Goal: Task Accomplishment & Management: Use online tool/utility

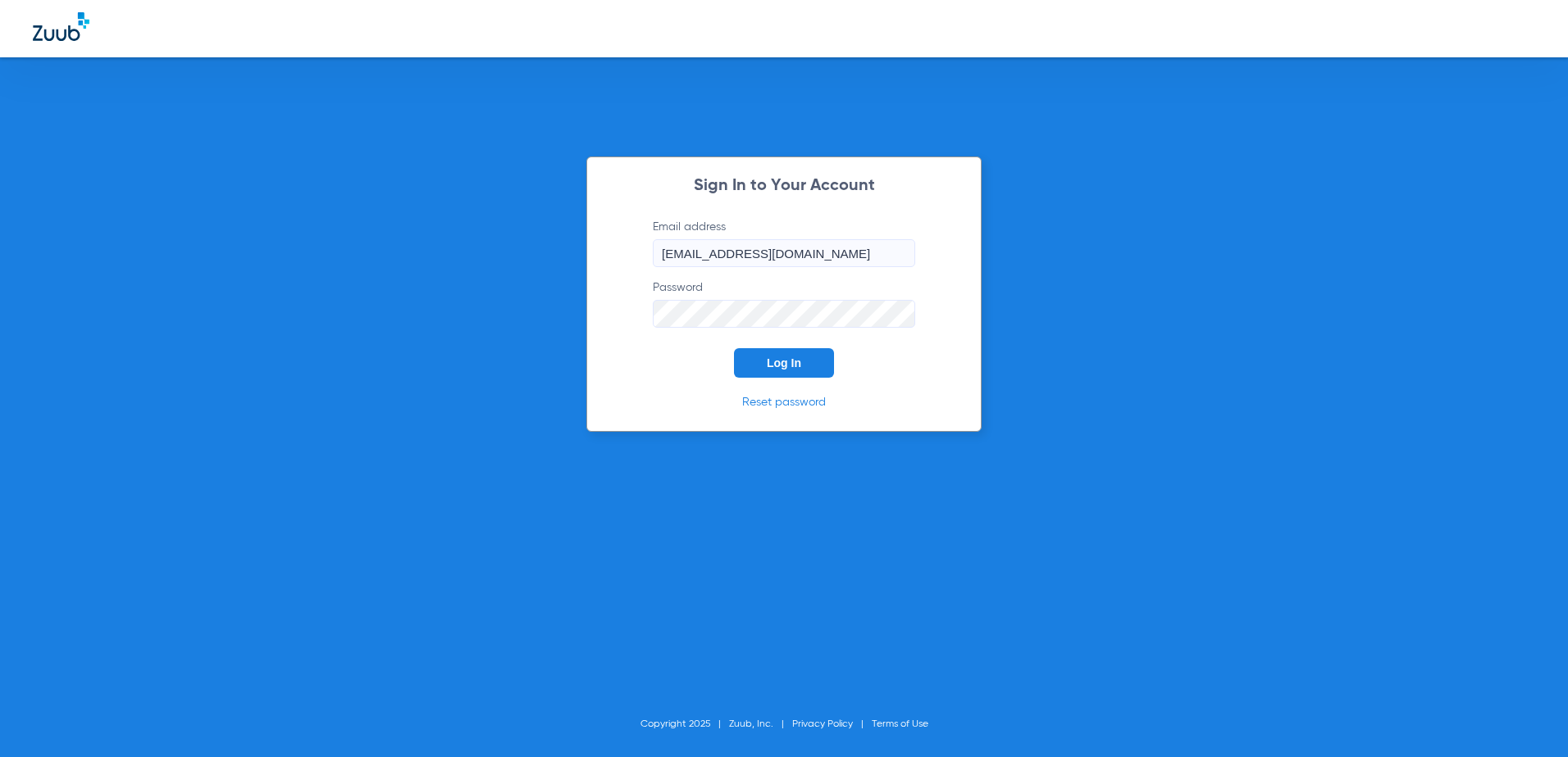
click at [761, 378] on button "Log In" at bounding box center [784, 363] width 100 height 30
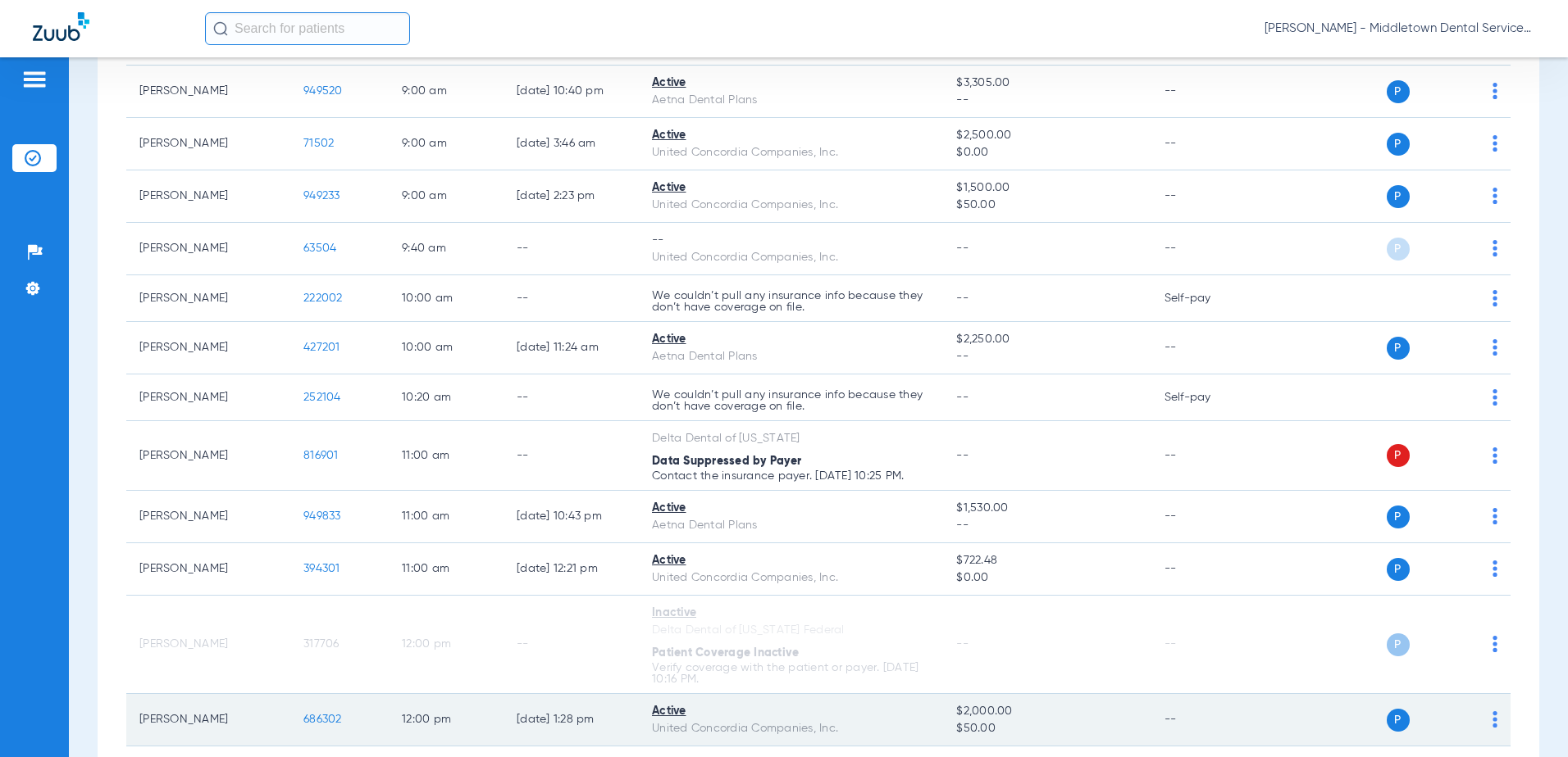
scroll to position [656, 0]
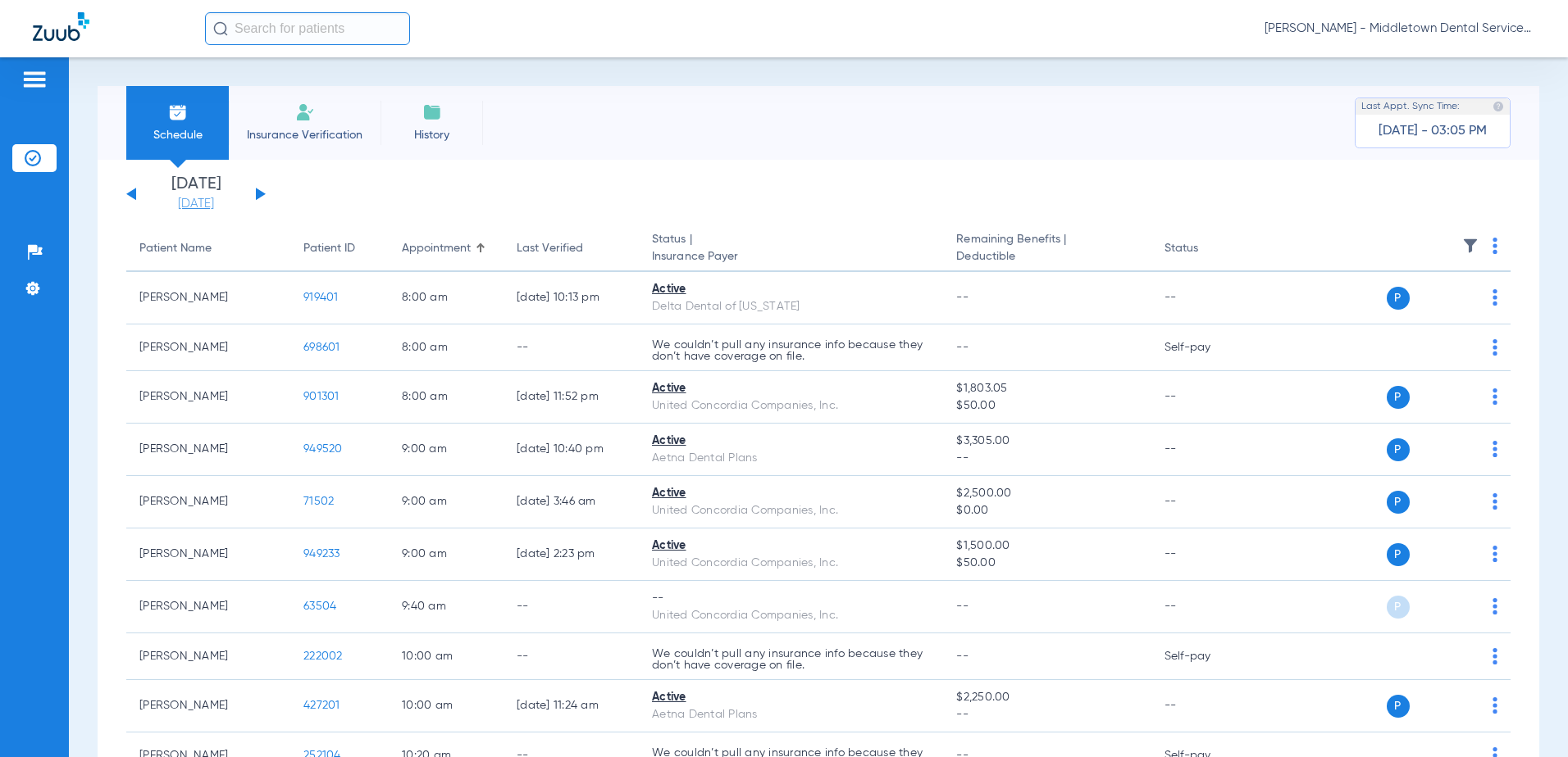
click at [191, 205] on link "[DATE]" at bounding box center [196, 204] width 98 height 16
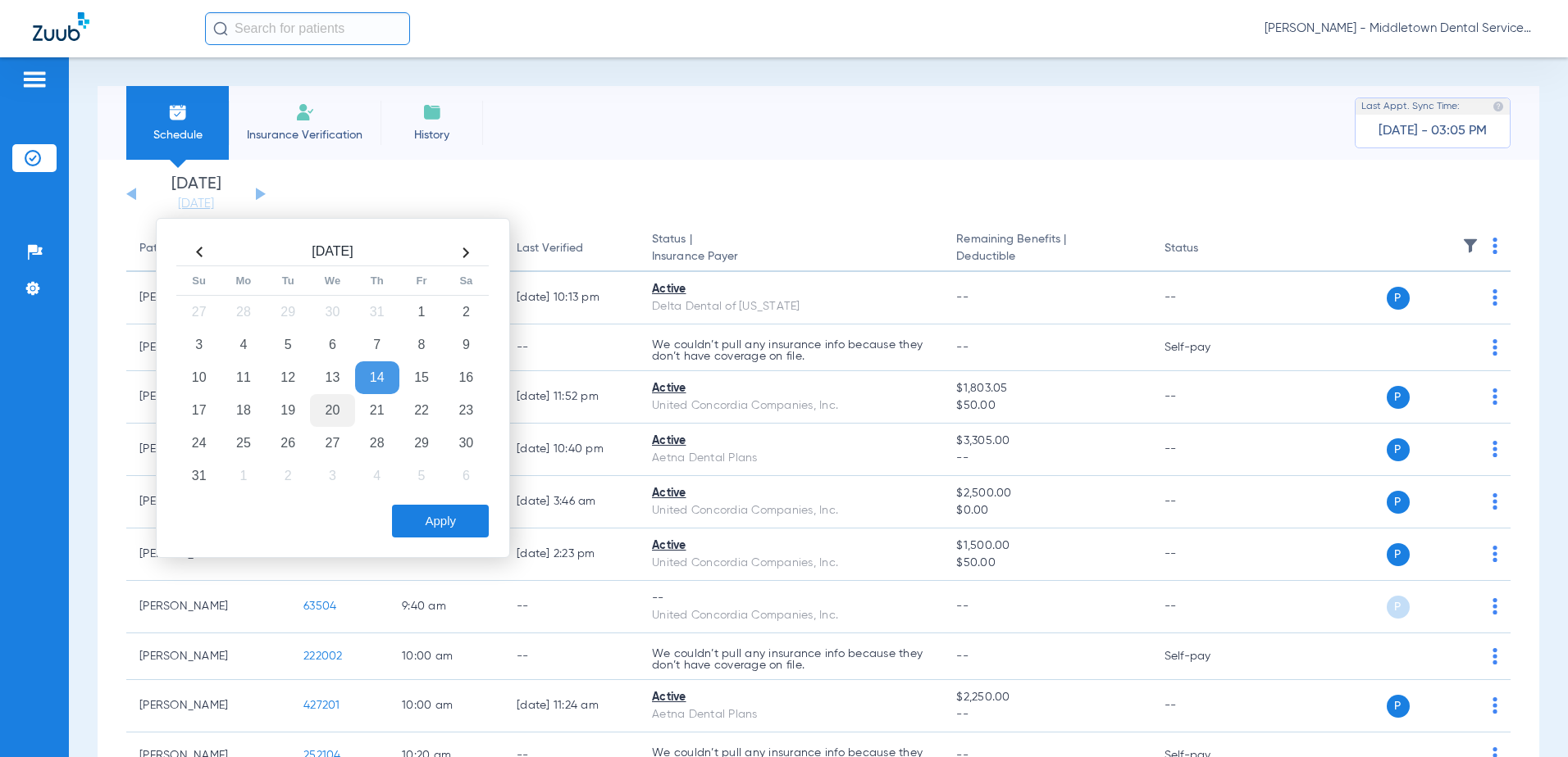
click at [326, 413] on td "20" at bounding box center [332, 411] width 44 height 32
click at [420, 513] on button "Apply" at bounding box center [440, 521] width 97 height 32
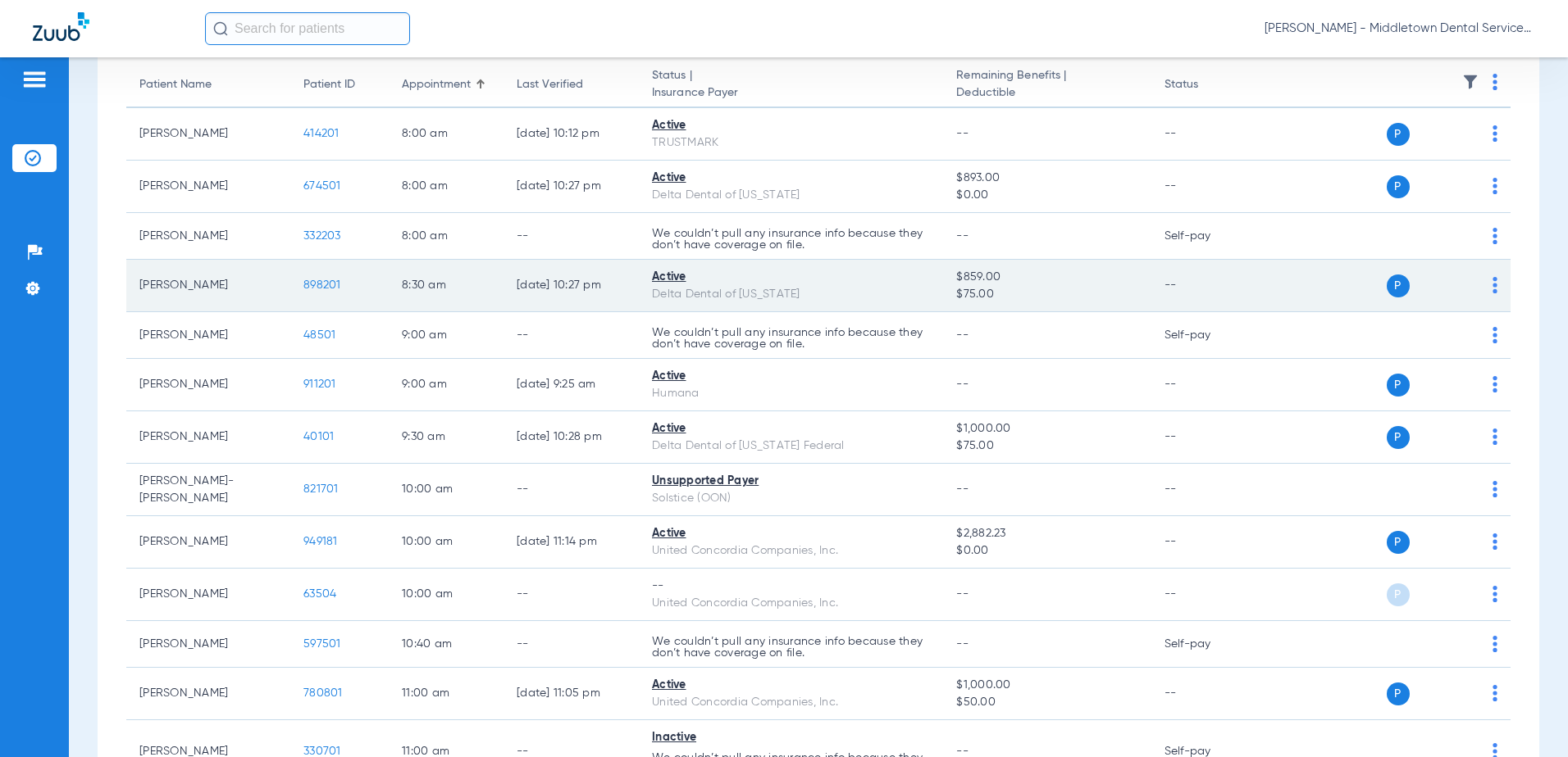
scroll to position [328, 0]
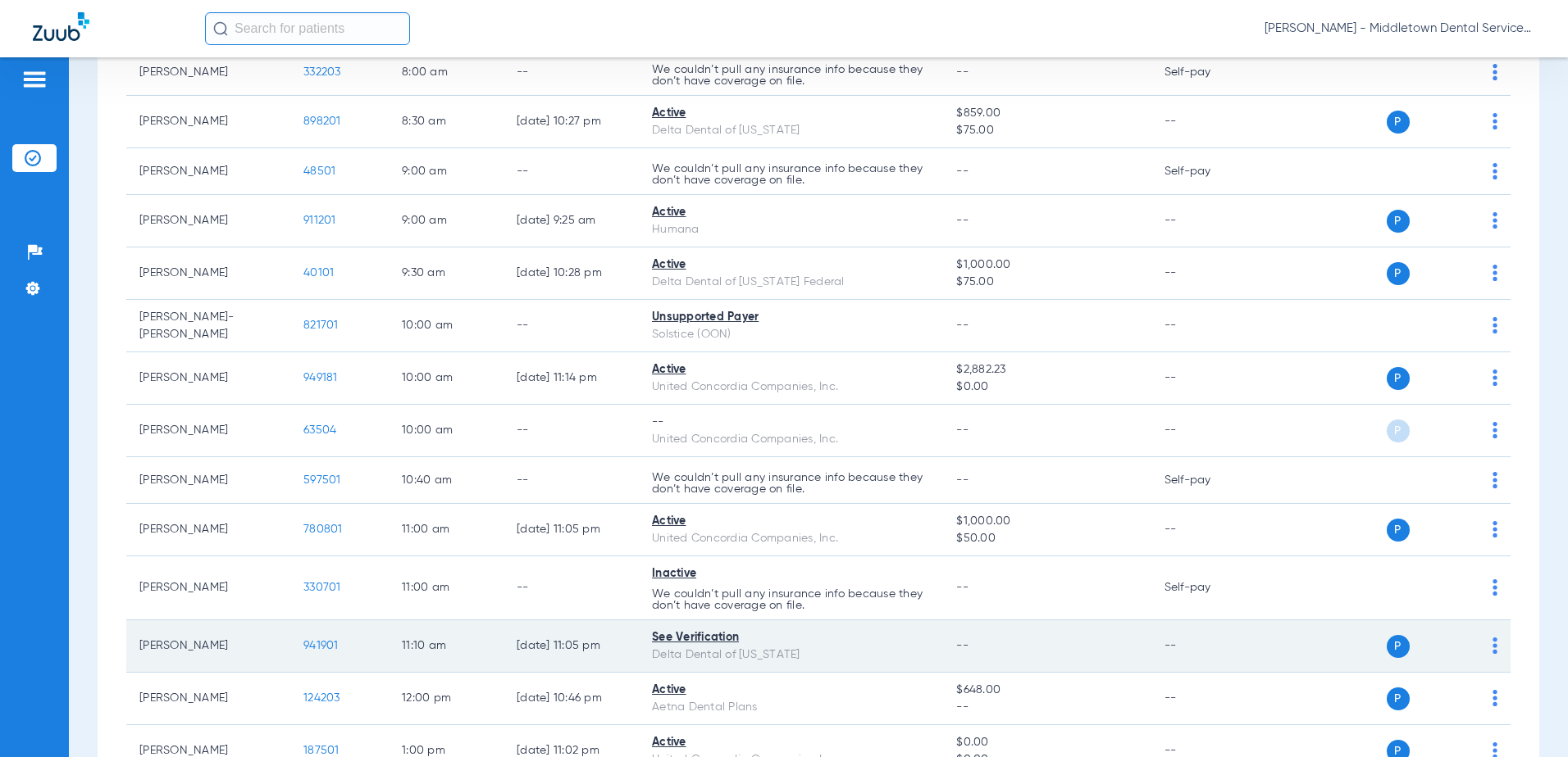
click at [322, 640] on span "941901" at bounding box center [320, 646] width 35 height 11
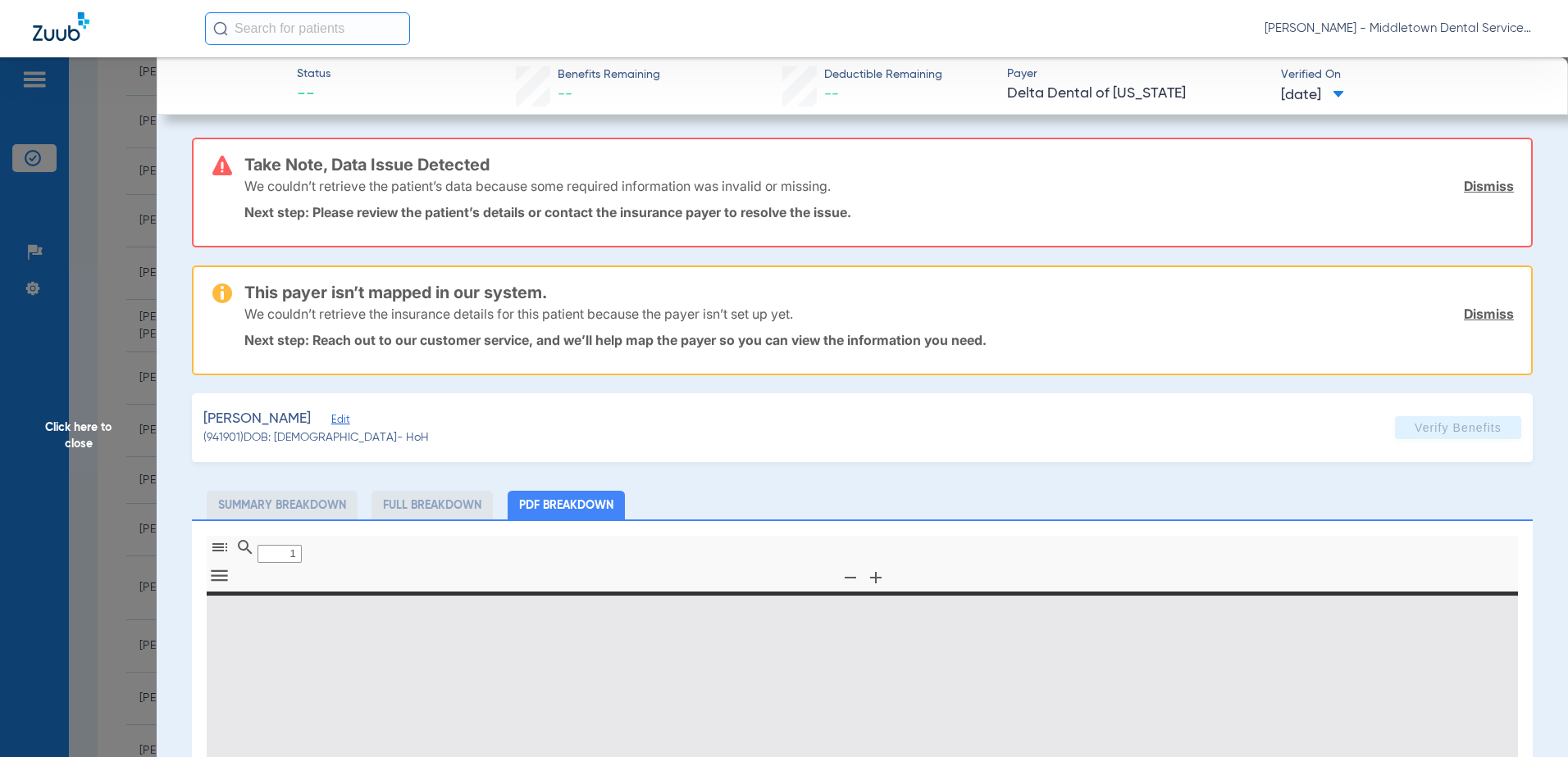
type input "0"
select select "page-width"
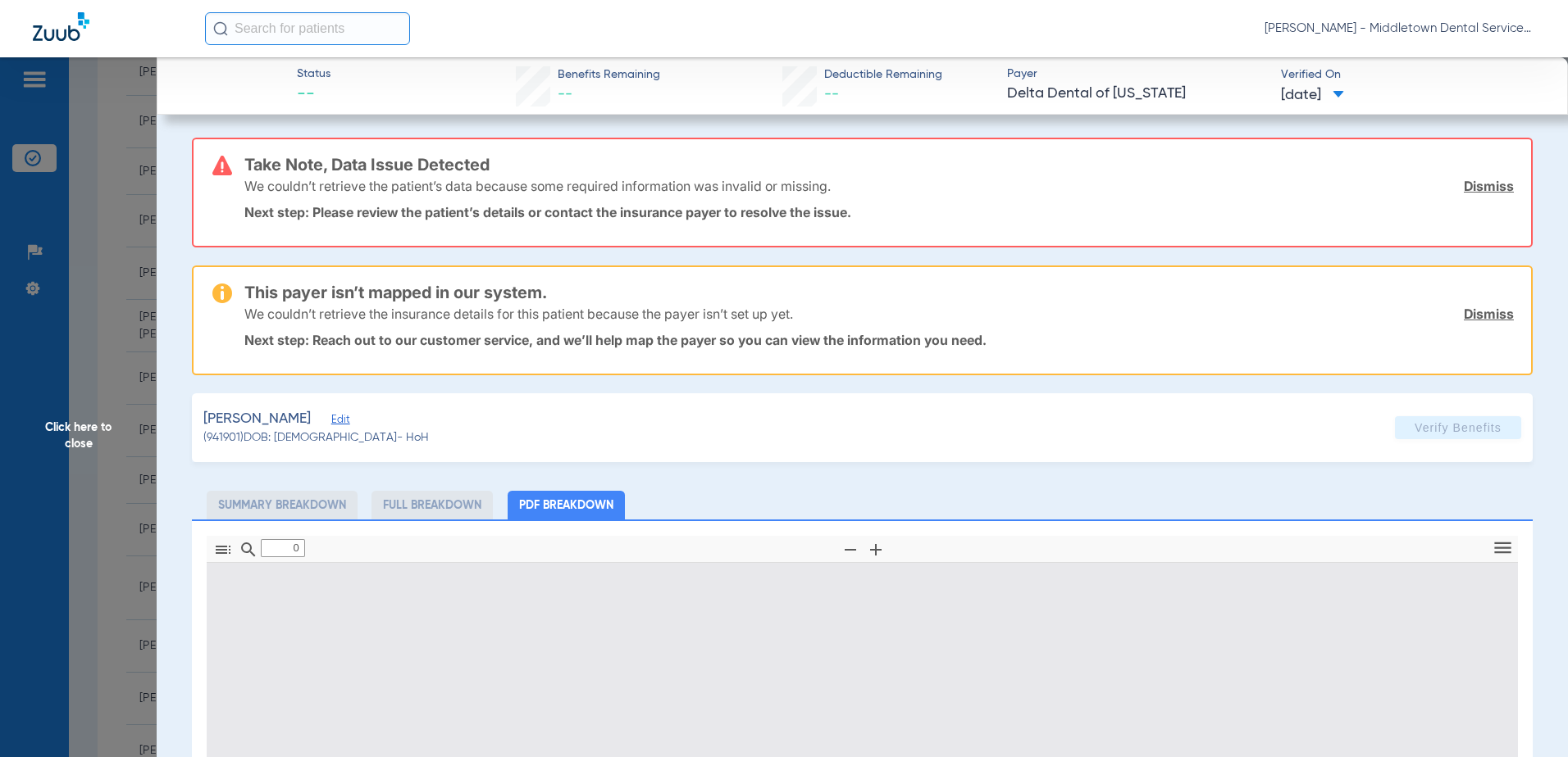
type input "1"
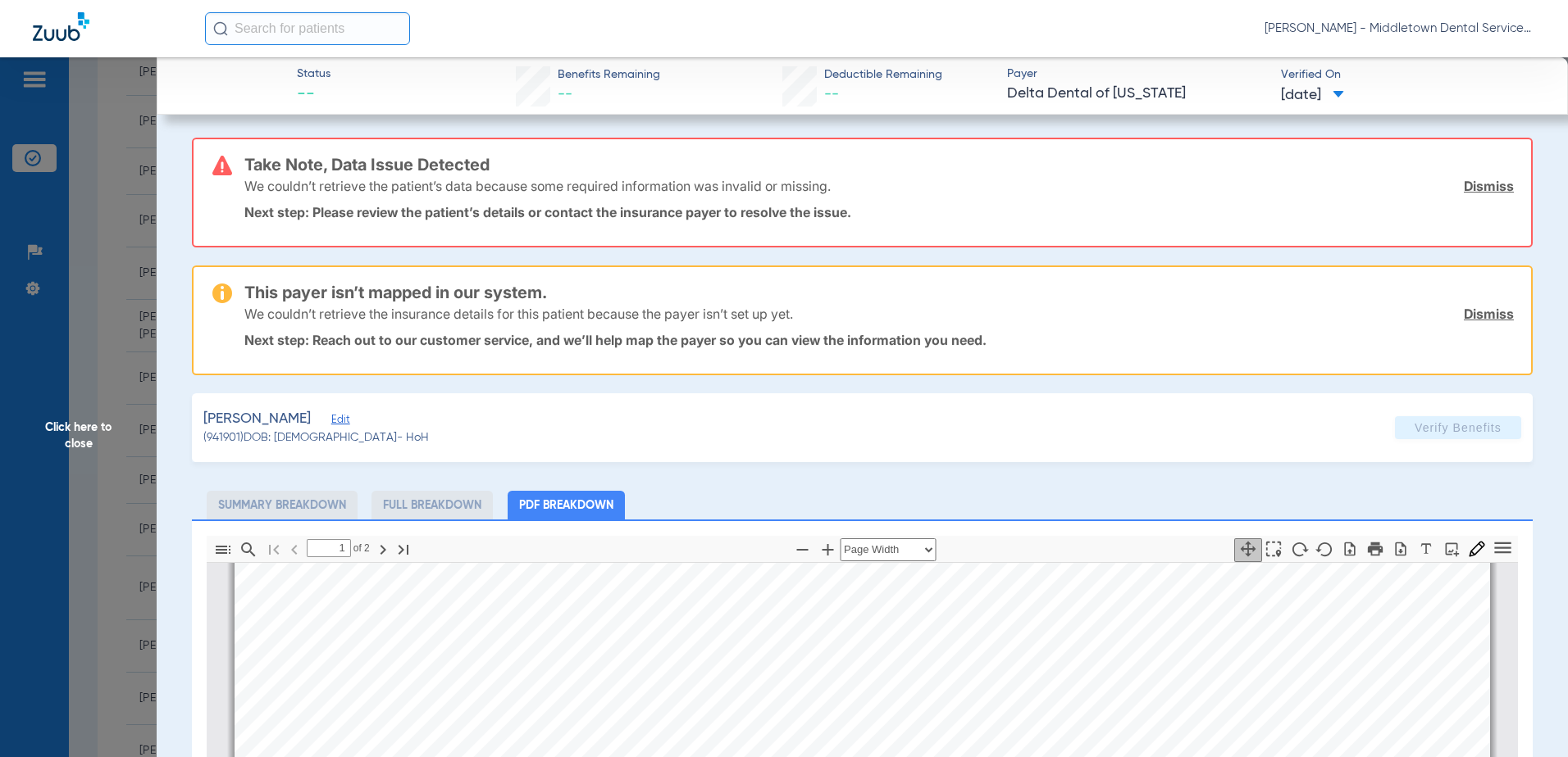
click at [85, 438] on span "Click here to close" at bounding box center [78, 436] width 157 height 757
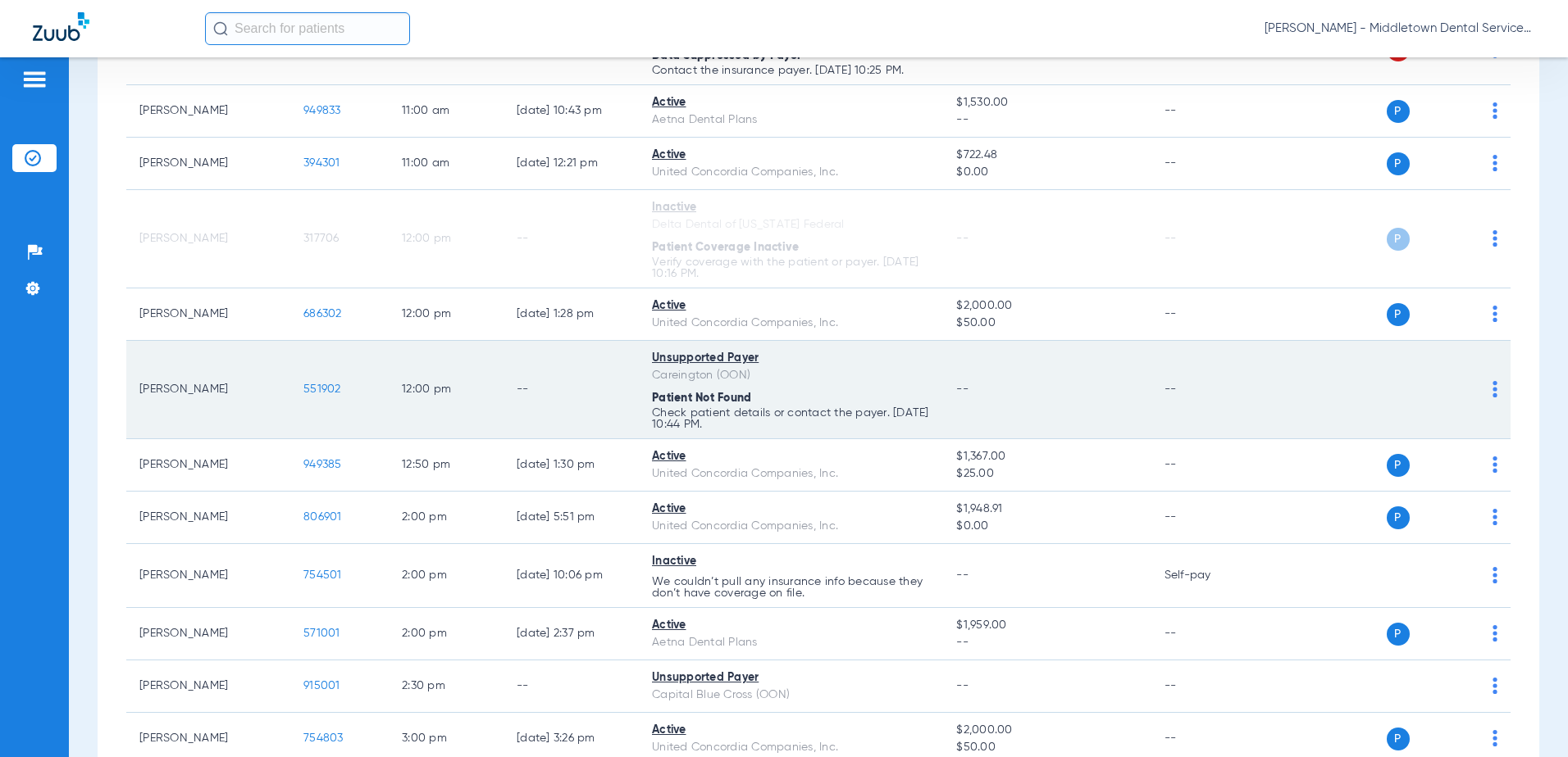
scroll to position [1285, 0]
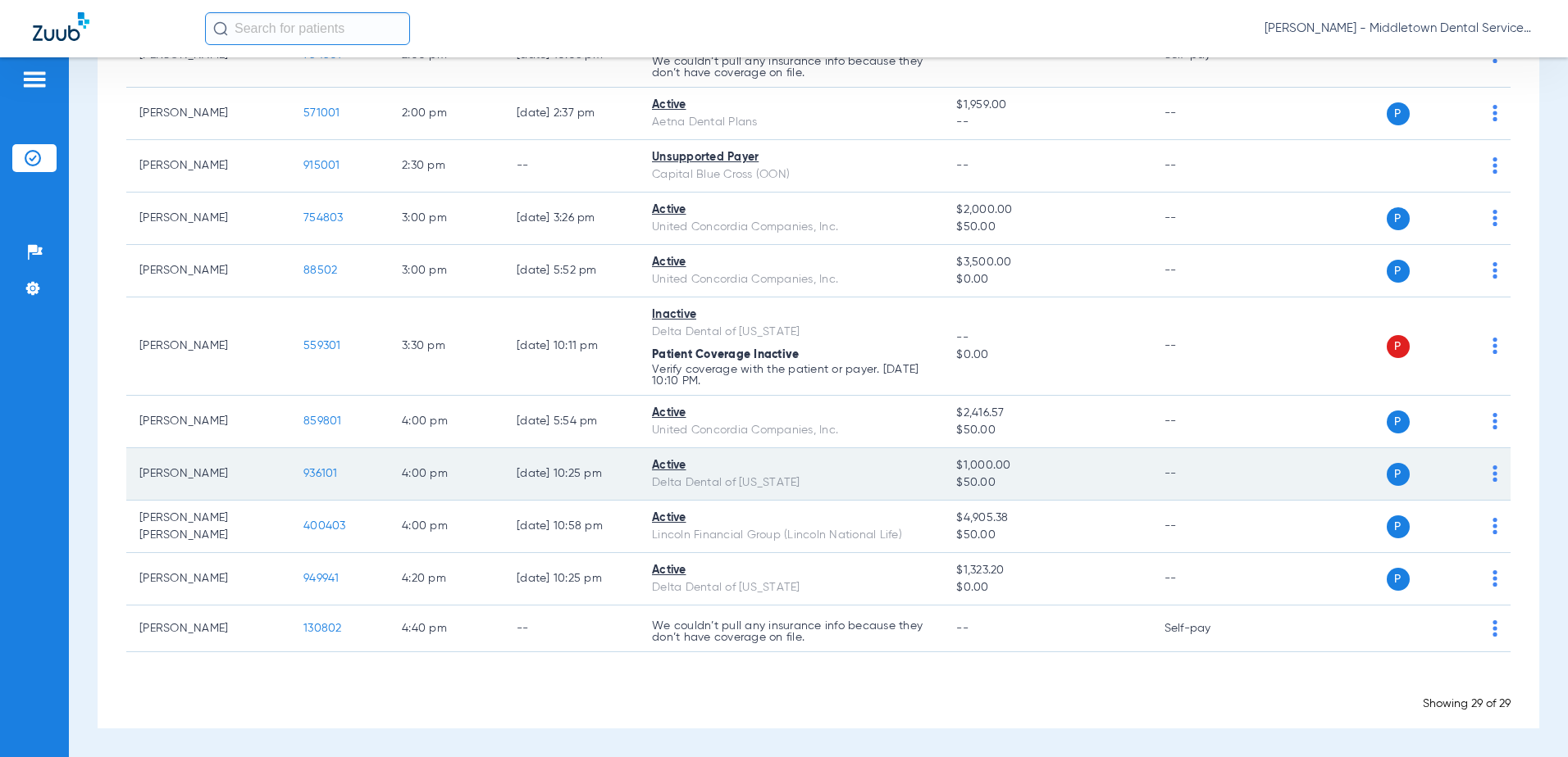
click at [315, 478] on span "936101" at bounding box center [320, 474] width 34 height 11
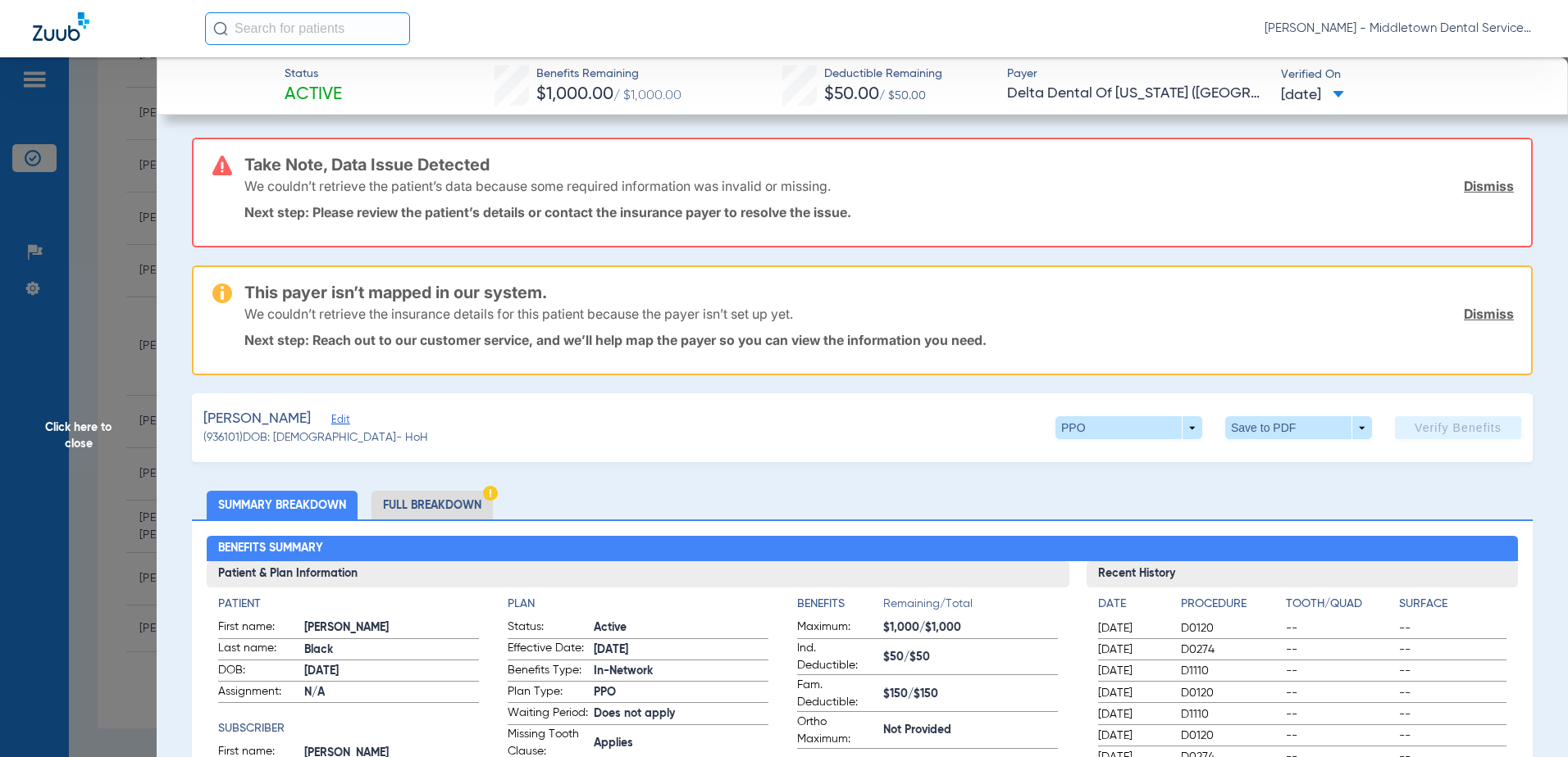
click at [437, 502] on li "Full Breakdown" at bounding box center [432, 506] width 121 height 29
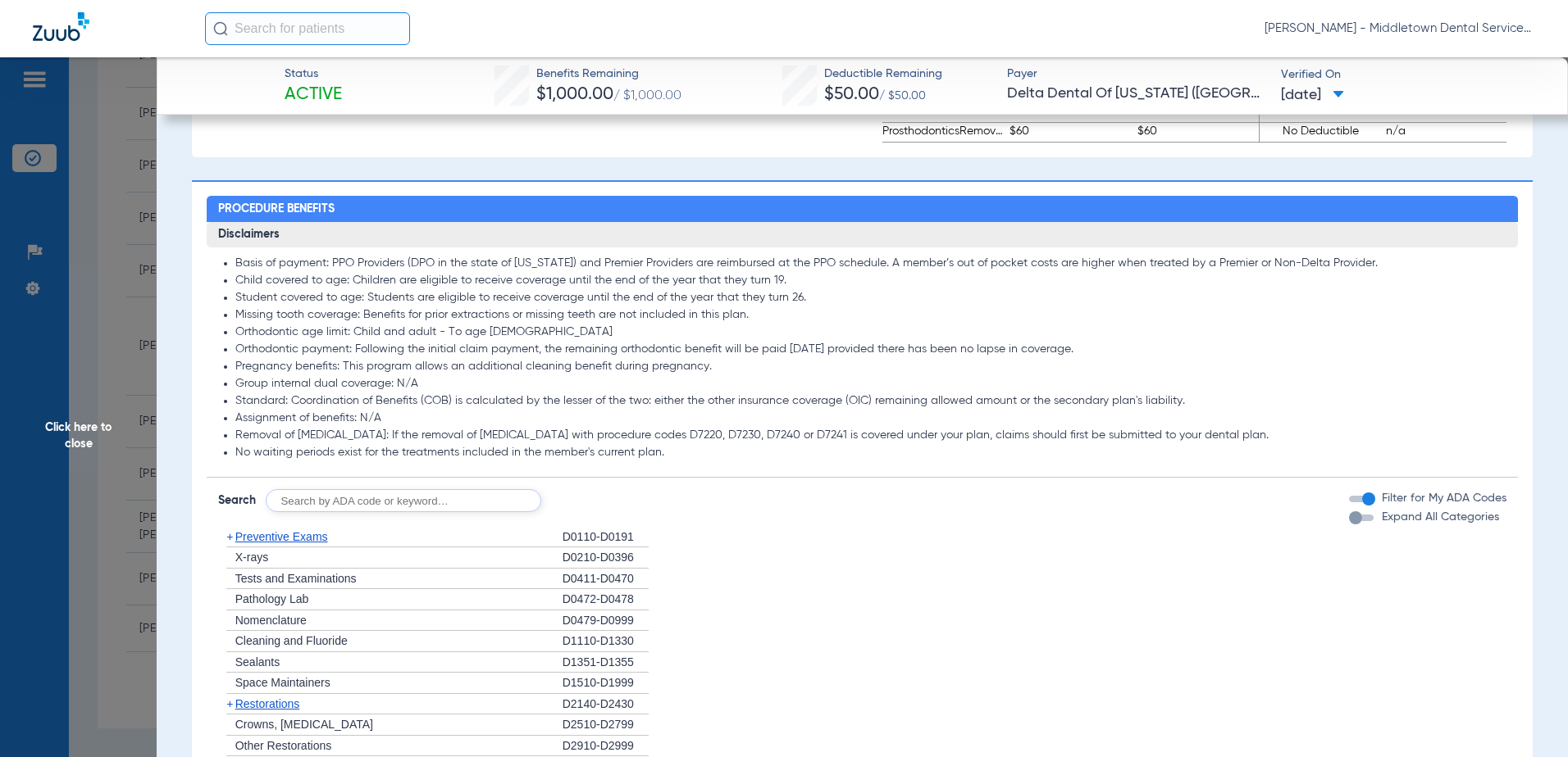
scroll to position [1804, 0]
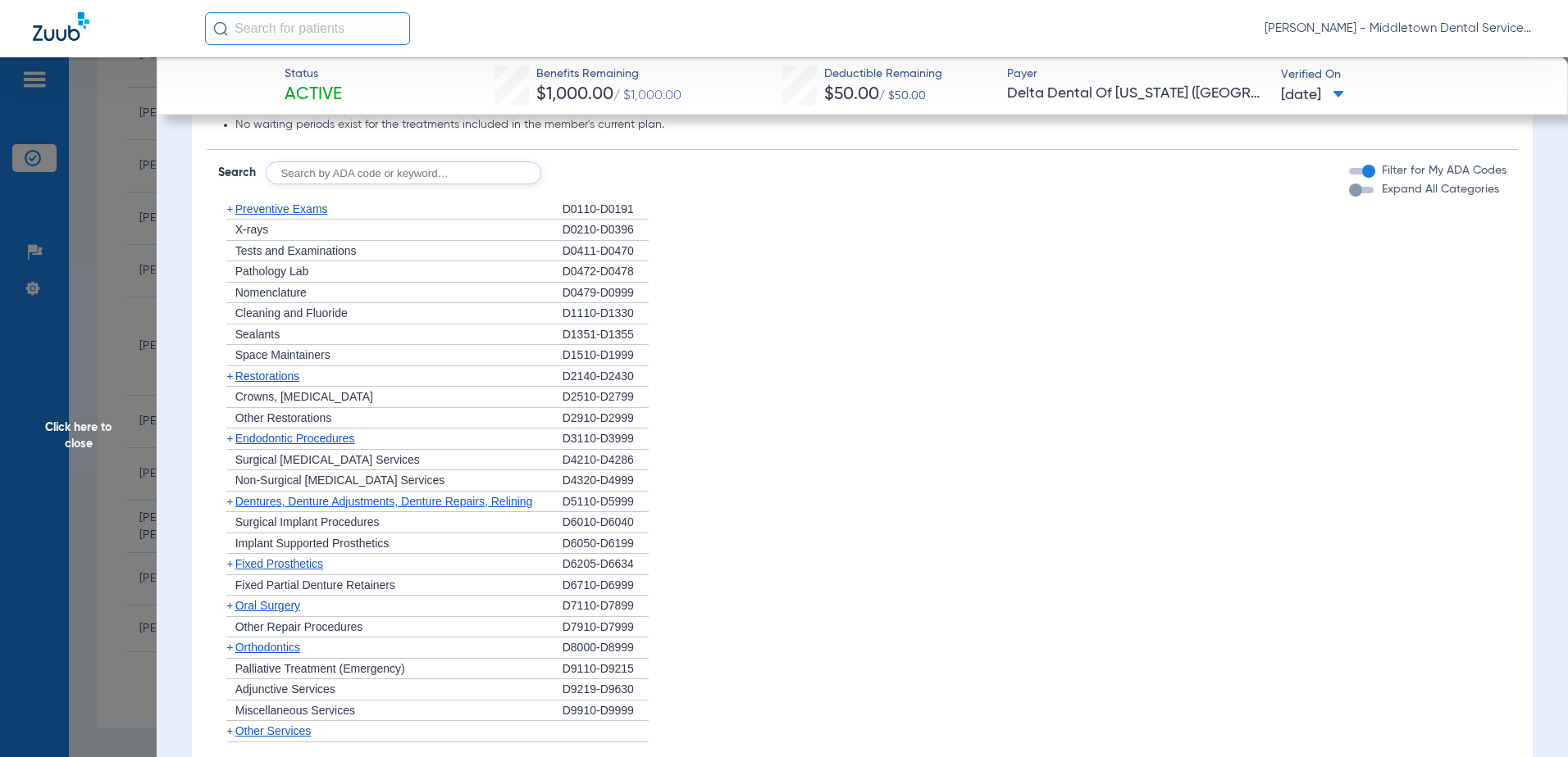
click at [260, 216] on span "Preventive Exams" at bounding box center [281, 209] width 93 height 13
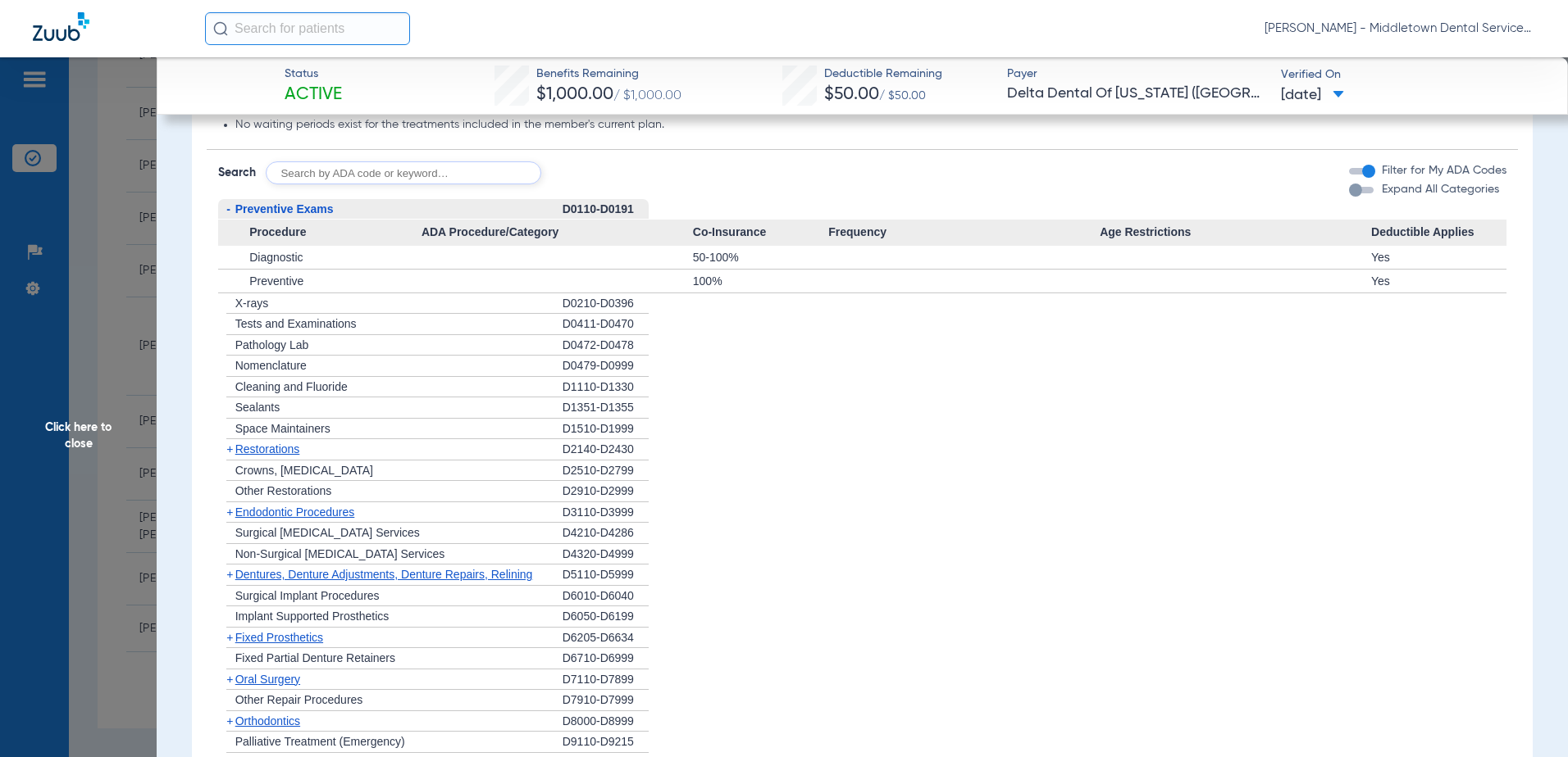
click at [260, 216] on span "Preventive Exams" at bounding box center [284, 209] width 98 height 13
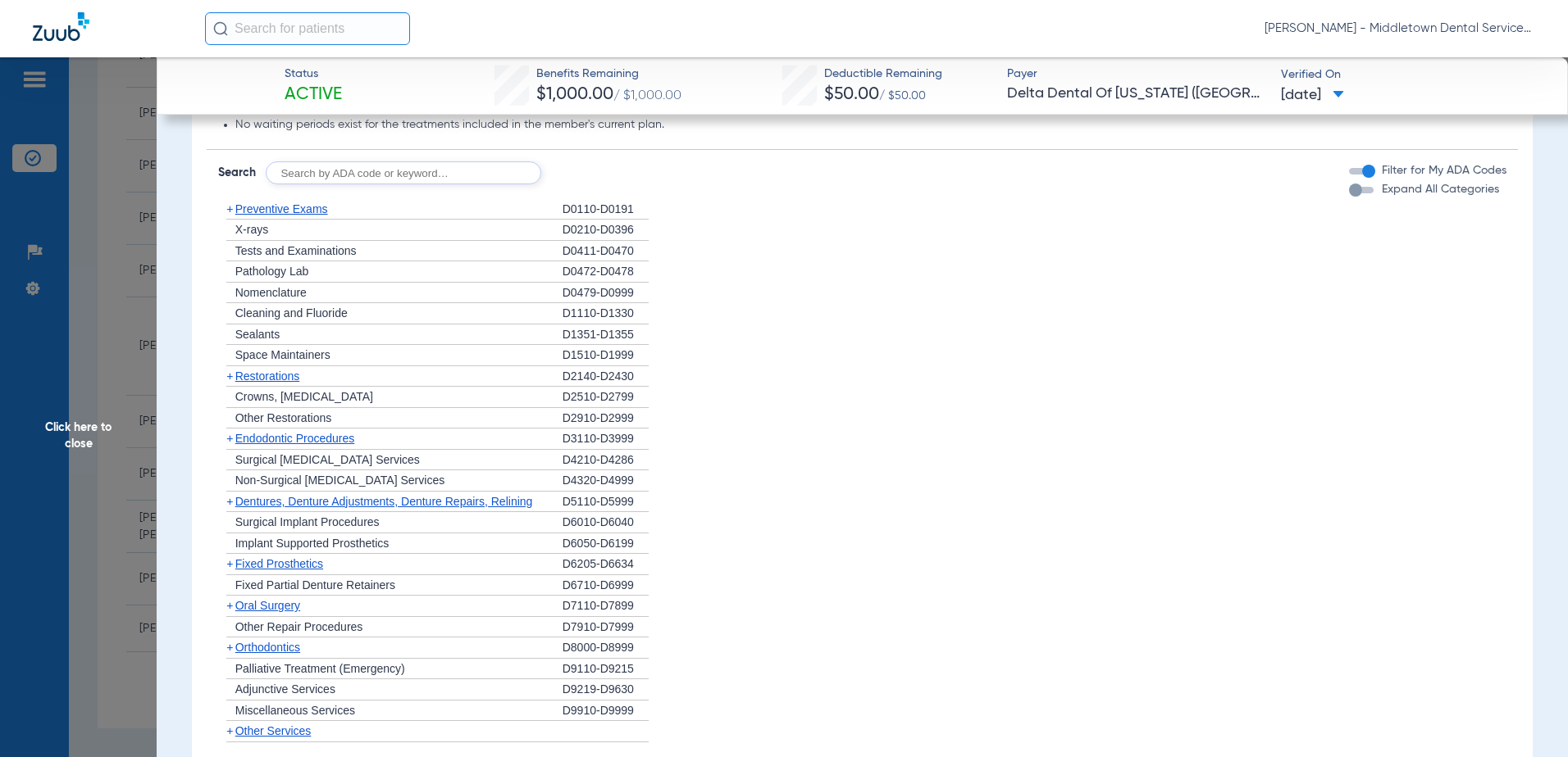
click at [259, 236] on span "X-rays" at bounding box center [251, 229] width 33 height 13
click at [263, 257] on span "Tests and Examinations" at bounding box center [295, 251] width 121 height 13
click at [257, 236] on span "X-rays" at bounding box center [251, 229] width 33 height 13
click at [257, 216] on span "Preventive Exams" at bounding box center [281, 209] width 93 height 13
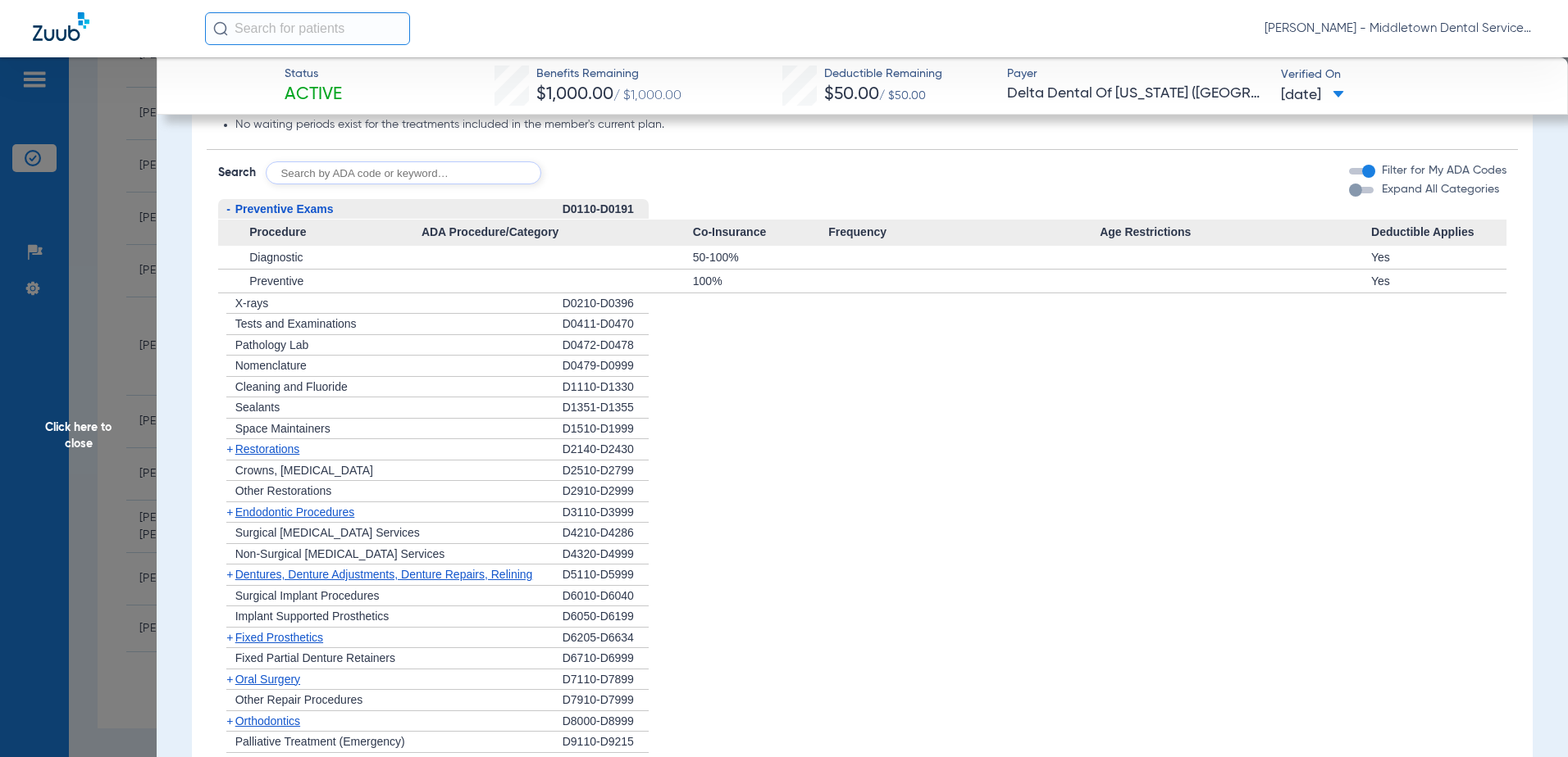
click at [245, 310] on span "X-rays" at bounding box center [251, 303] width 33 height 13
click at [253, 331] on span "Tests and Examinations" at bounding box center [295, 324] width 121 height 13
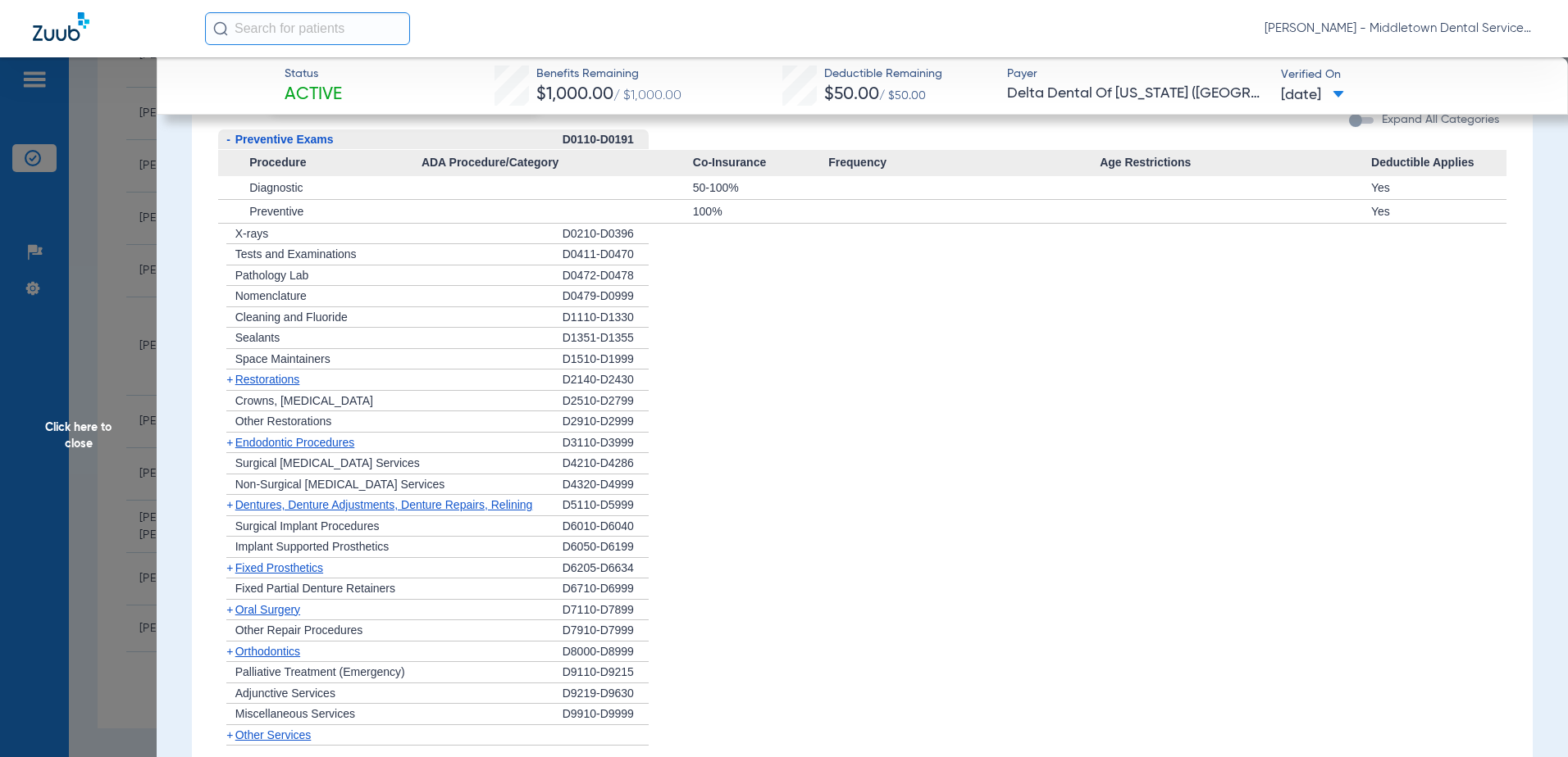
scroll to position [1871, 0]
click at [283, 220] on span "Preventive" at bounding box center [276, 213] width 54 height 13
click at [280, 196] on span "Diagnostic" at bounding box center [276, 189] width 54 height 13
click at [259, 242] on span "X-rays" at bounding box center [251, 235] width 33 height 13
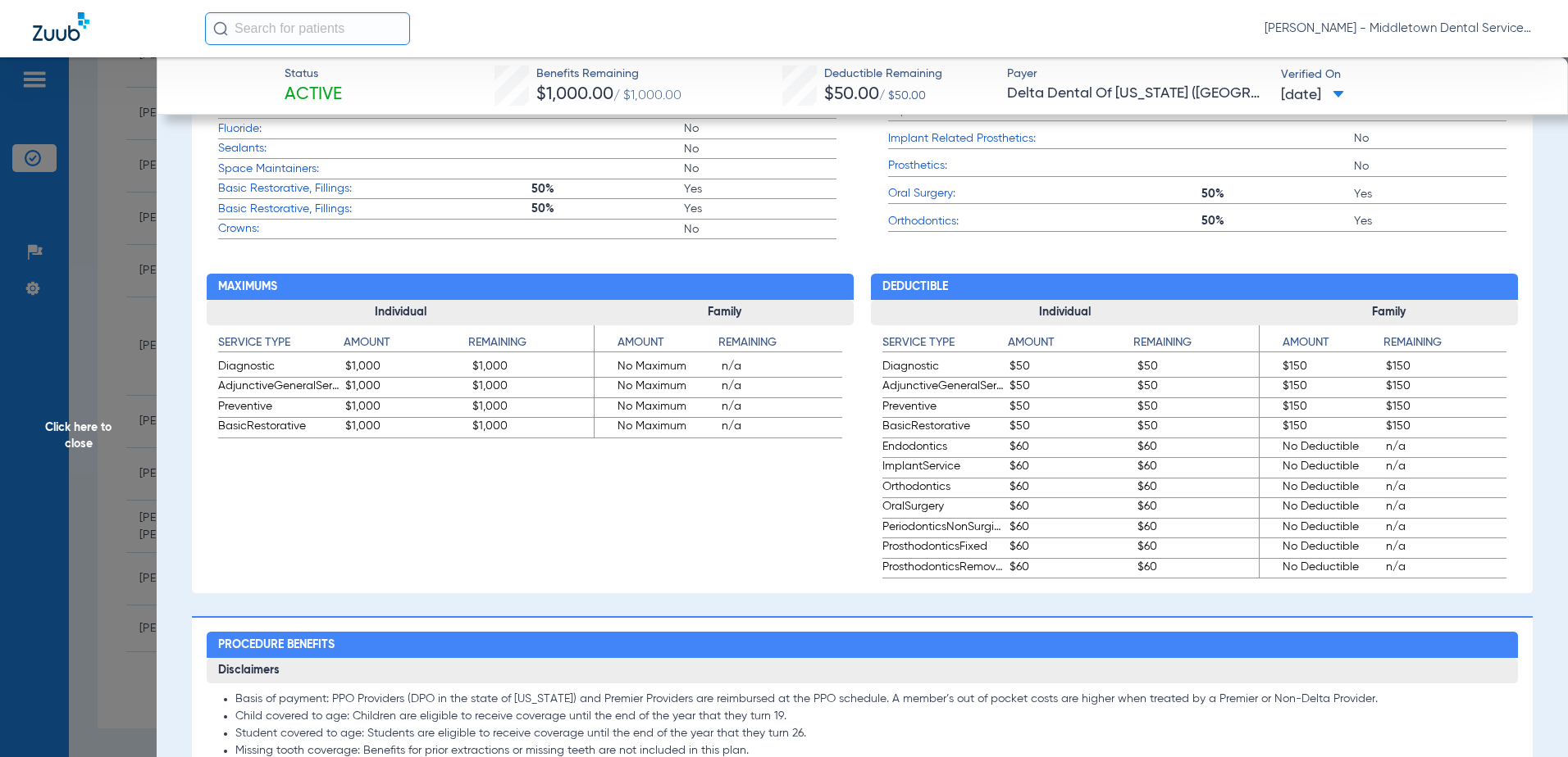
scroll to position [1051, 0]
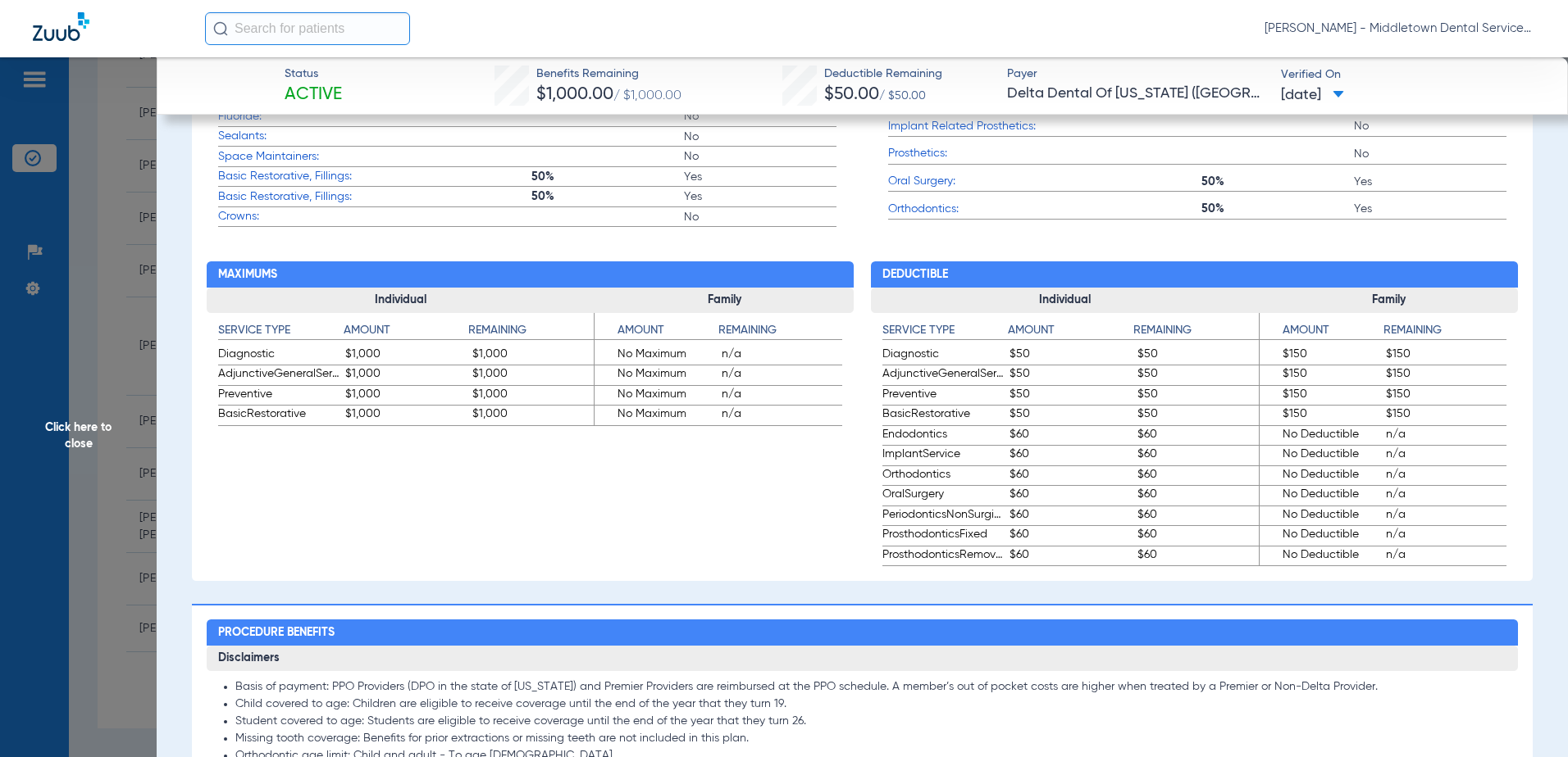
click at [80, 428] on span "Click here to close" at bounding box center [78, 436] width 157 height 757
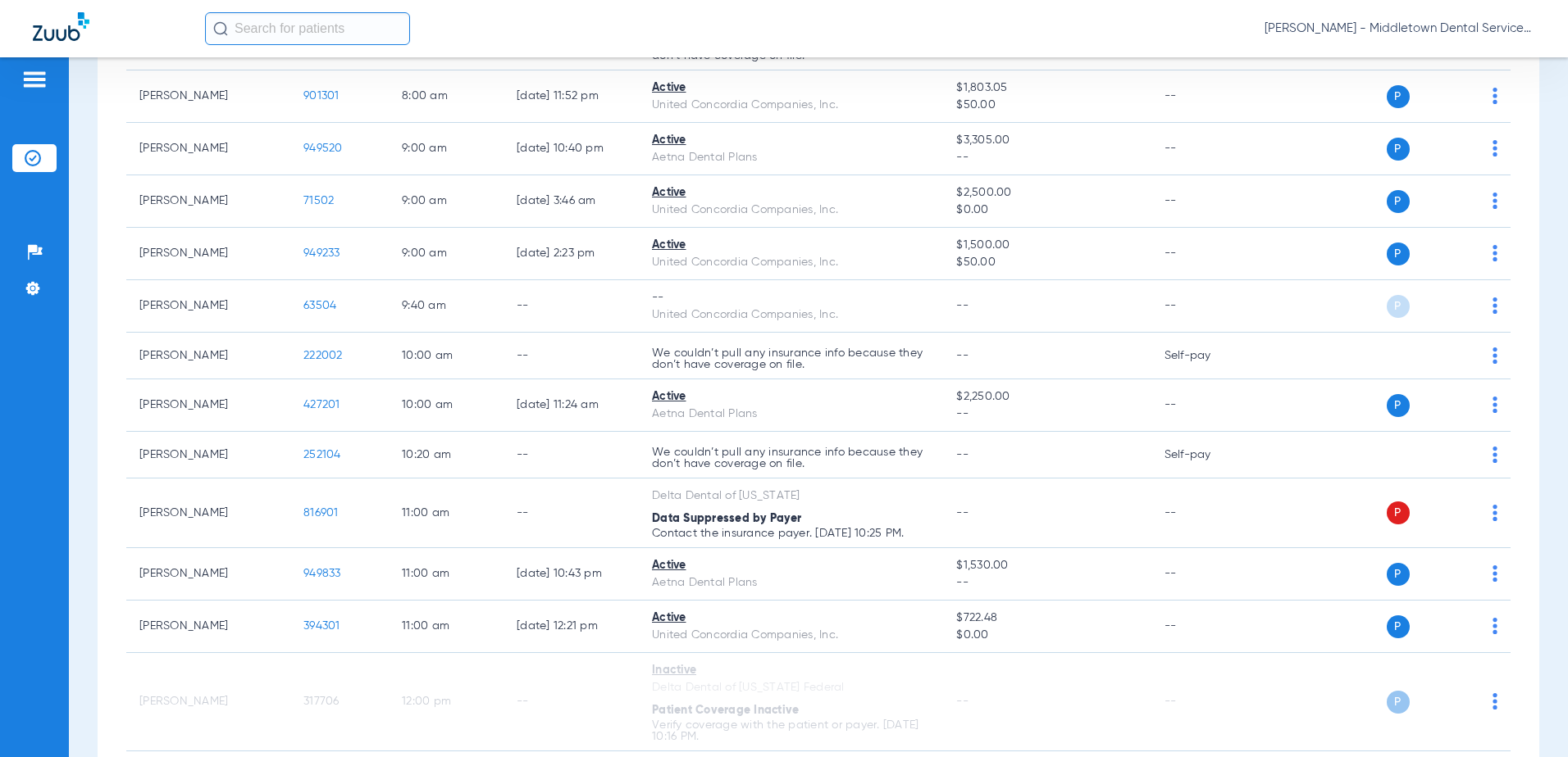
scroll to position [0, 0]
